Goal: Navigation & Orientation: Find specific page/section

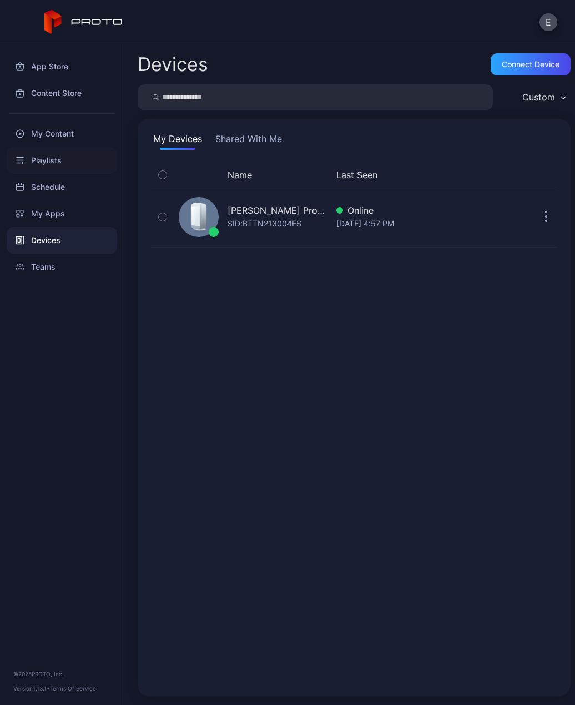
click at [90, 163] on div "Playlists" at bounding box center [62, 160] width 110 height 27
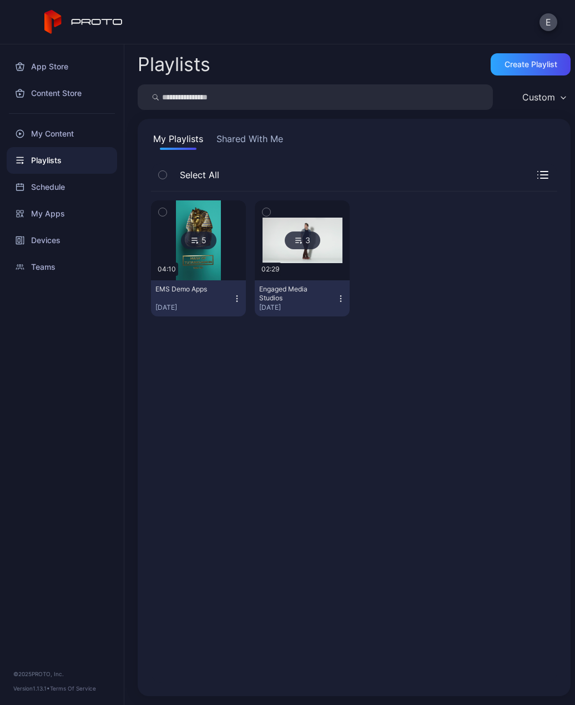
click at [90, 163] on div "Playlists" at bounding box center [62, 160] width 110 height 27
click at [346, 46] on div "Playlists Create Playlist Custom My Playlists Shared With Me Select All 5 04:10…" at bounding box center [349, 374] width 451 height 660
click at [66, 240] on div "Devices" at bounding box center [62, 240] width 110 height 27
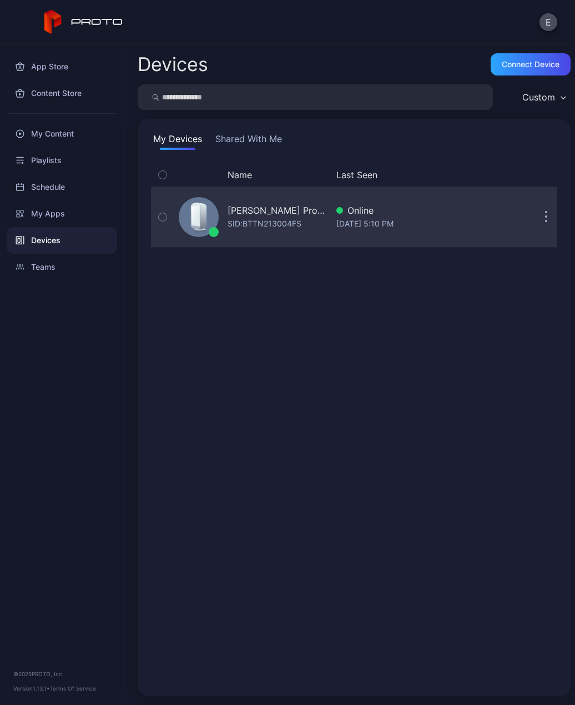
click at [393, 234] on div "[PERSON_NAME] Proto M SID: BTTN213004FS Online [DATE] 5:10 PM" at bounding box center [354, 216] width 406 height 55
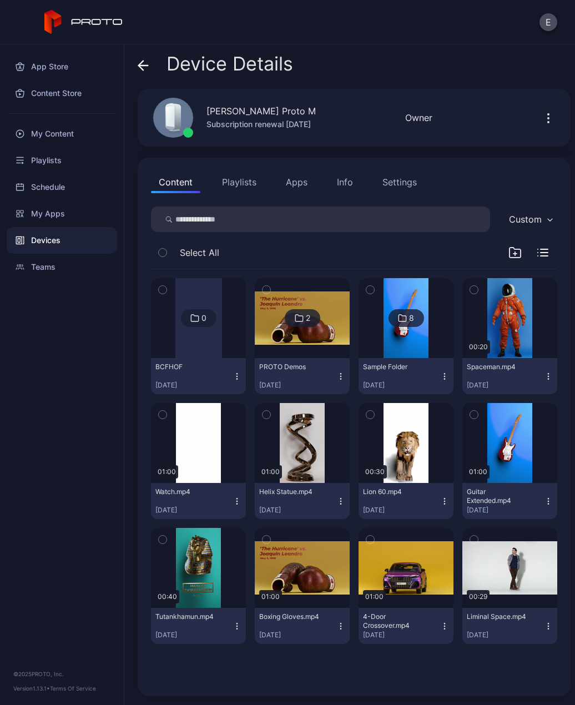
click at [393, 185] on div "Settings" at bounding box center [399, 181] width 34 height 13
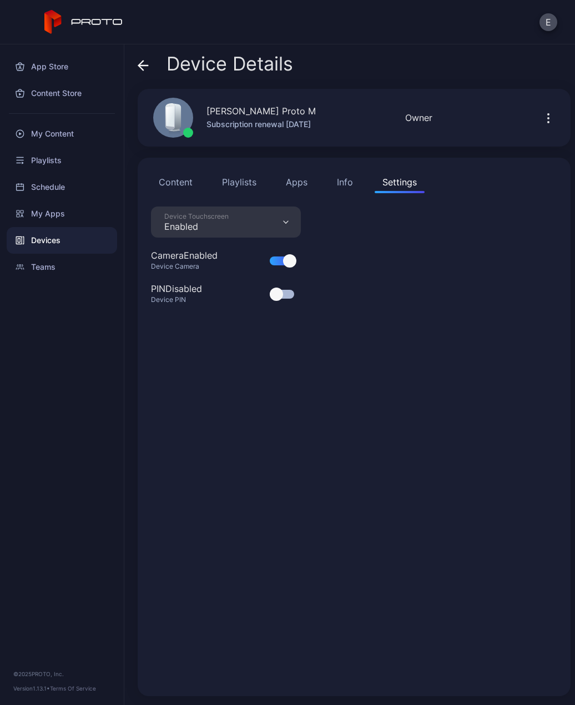
click at [293, 180] on button "Apps" at bounding box center [296, 182] width 37 height 22
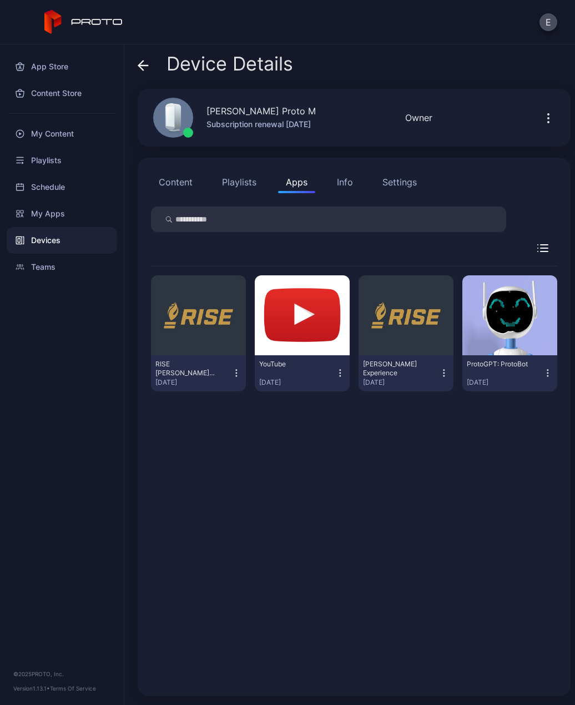
click at [341, 180] on div "Info" at bounding box center [345, 181] width 16 height 13
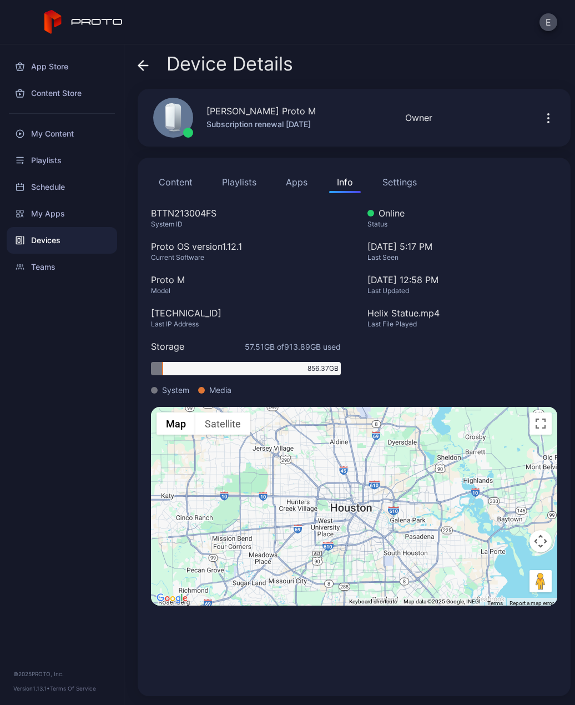
click at [173, 176] on button "Content" at bounding box center [175, 182] width 49 height 22
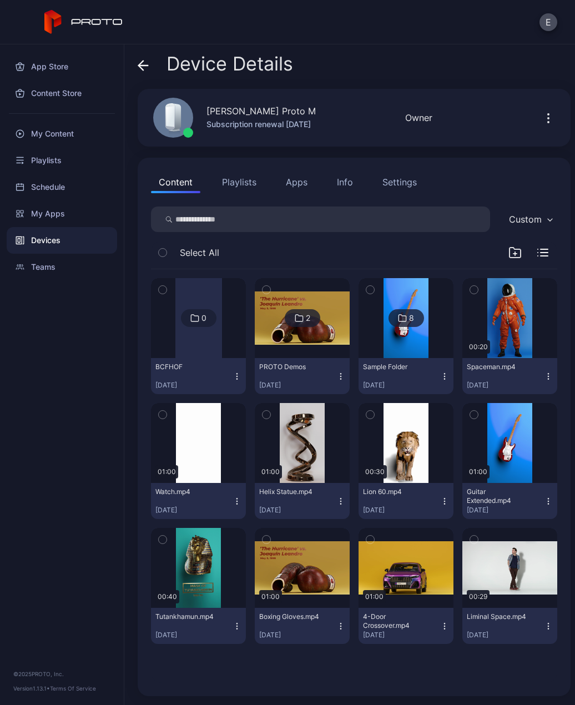
click at [295, 181] on button "Apps" at bounding box center [296, 182] width 37 height 22
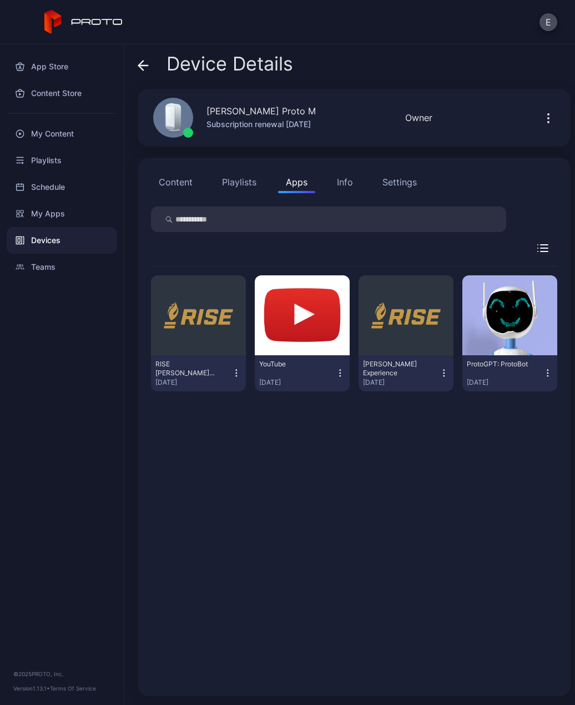
click at [386, 176] on div "Settings" at bounding box center [399, 181] width 34 height 13
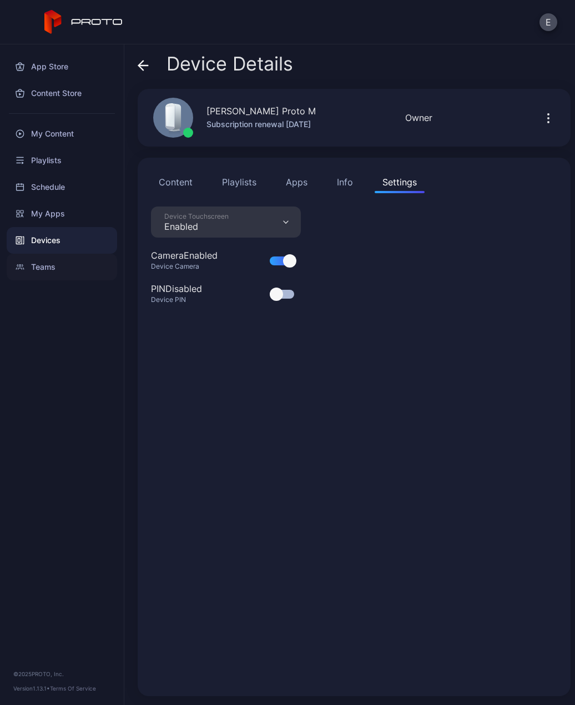
click at [53, 272] on div "Teams" at bounding box center [62, 267] width 110 height 27
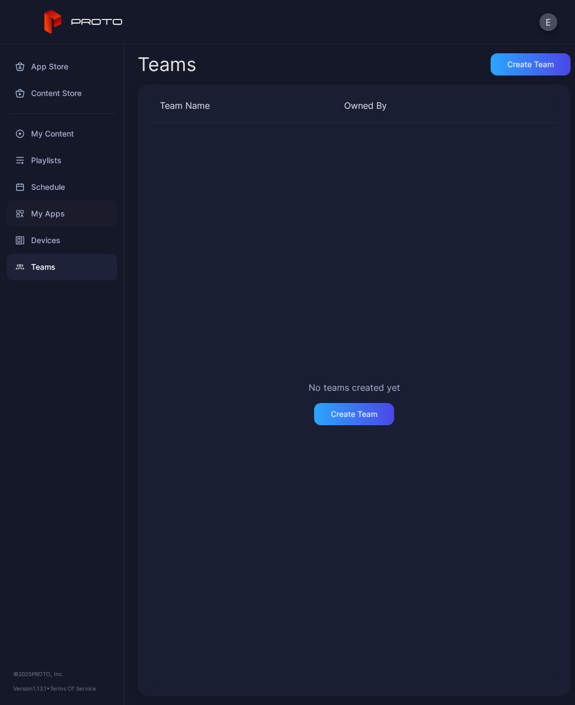
click at [75, 213] on div "My Apps" at bounding box center [62, 213] width 110 height 27
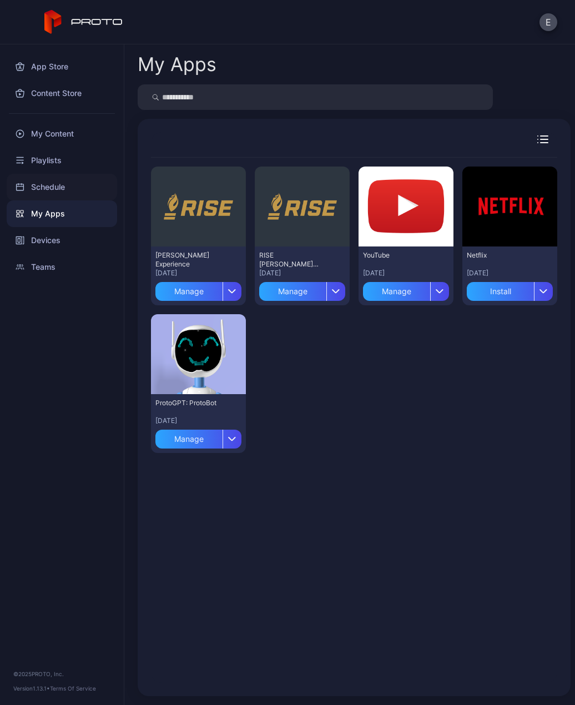
click at [77, 185] on div "Schedule" at bounding box center [62, 187] width 110 height 27
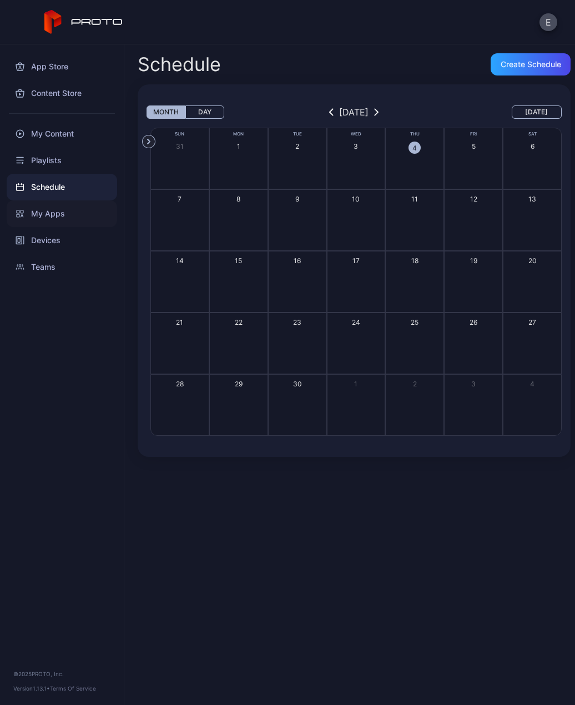
click at [75, 207] on div "My Apps" at bounding box center [62, 213] width 110 height 27
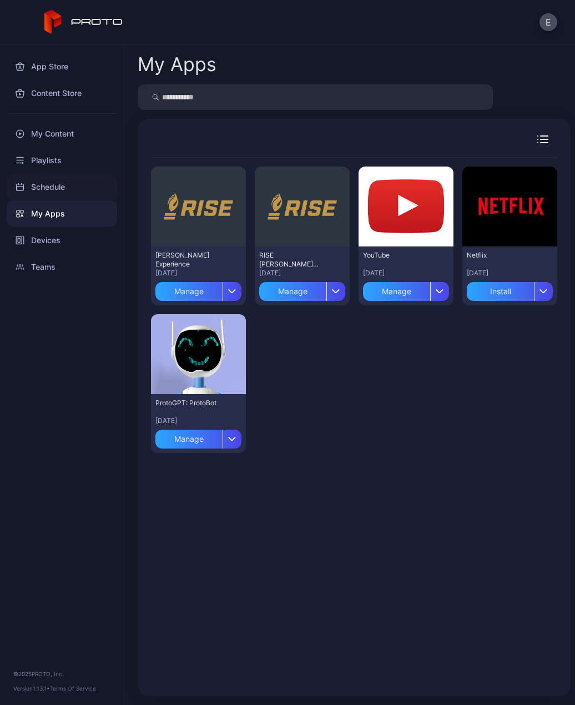
click at [81, 182] on div "Schedule" at bounding box center [62, 187] width 110 height 27
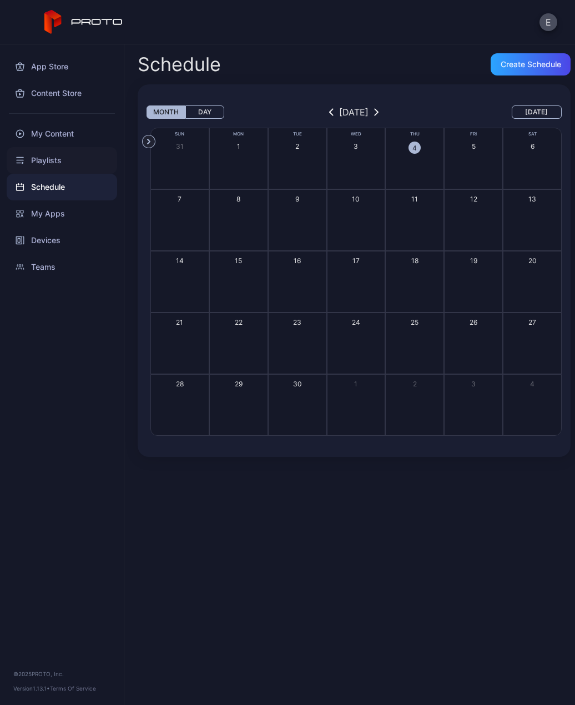
click at [86, 159] on div "Playlists" at bounding box center [62, 160] width 110 height 27
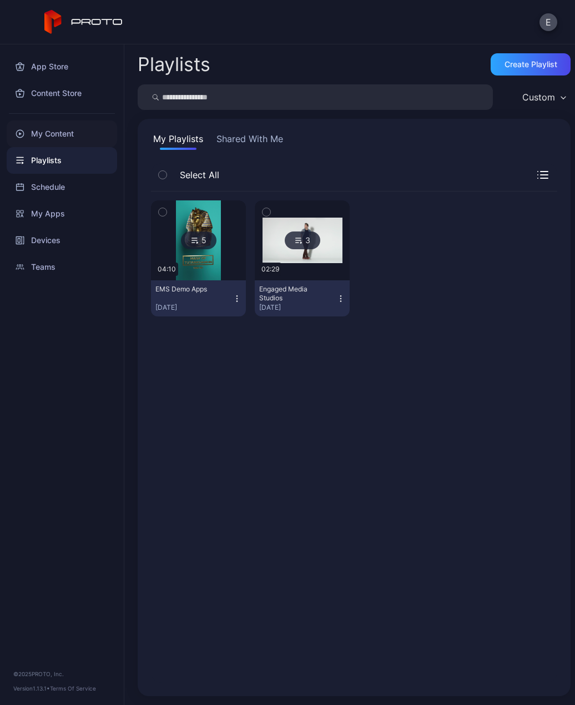
click at [87, 134] on div "My Content" at bounding box center [62, 133] width 110 height 27
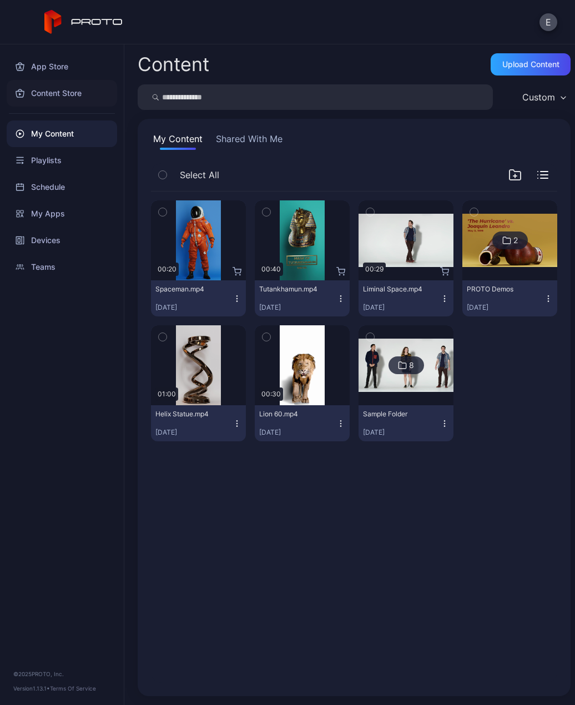
click at [86, 96] on div "Content Store" at bounding box center [62, 93] width 110 height 27
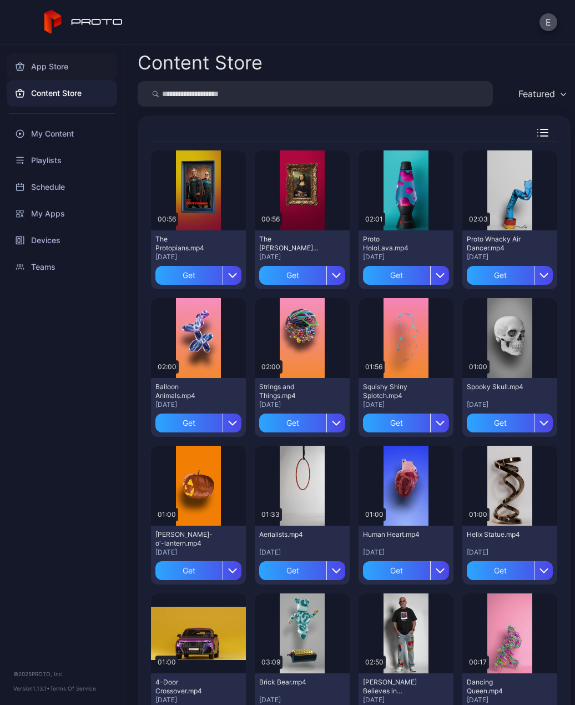
click at [54, 70] on div "App Store" at bounding box center [62, 66] width 110 height 27
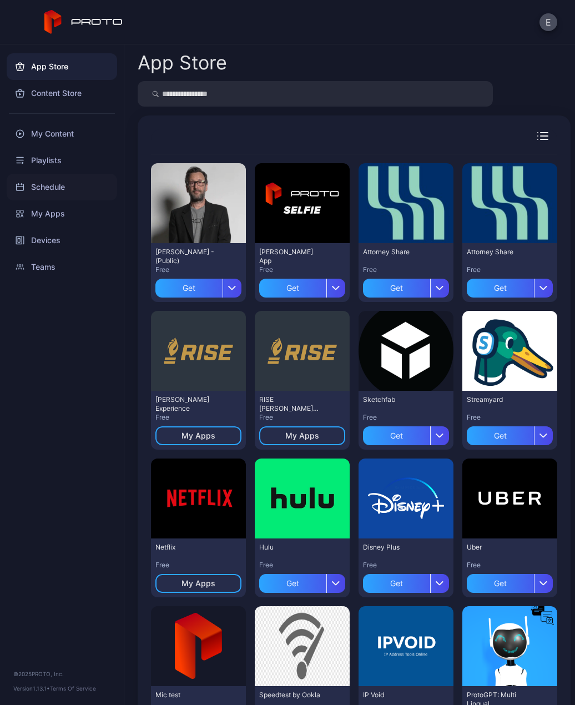
click at [73, 191] on div "Schedule" at bounding box center [62, 187] width 110 height 27
